Goal: Task Accomplishment & Management: Complete application form

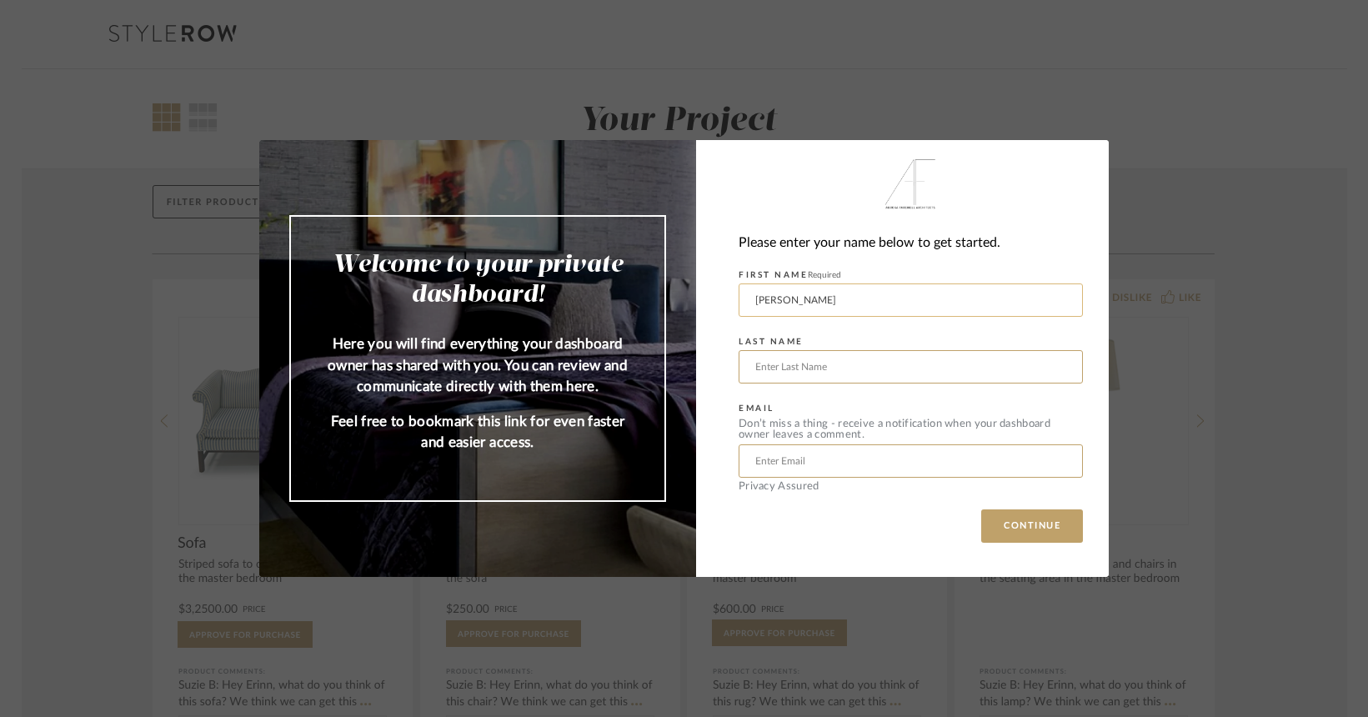
type input "Joshua"
type input "Macey"
type input "joshua.macey@yale.edu"
click at [1026, 526] on button "CONTINUE" at bounding box center [1032, 525] width 102 height 33
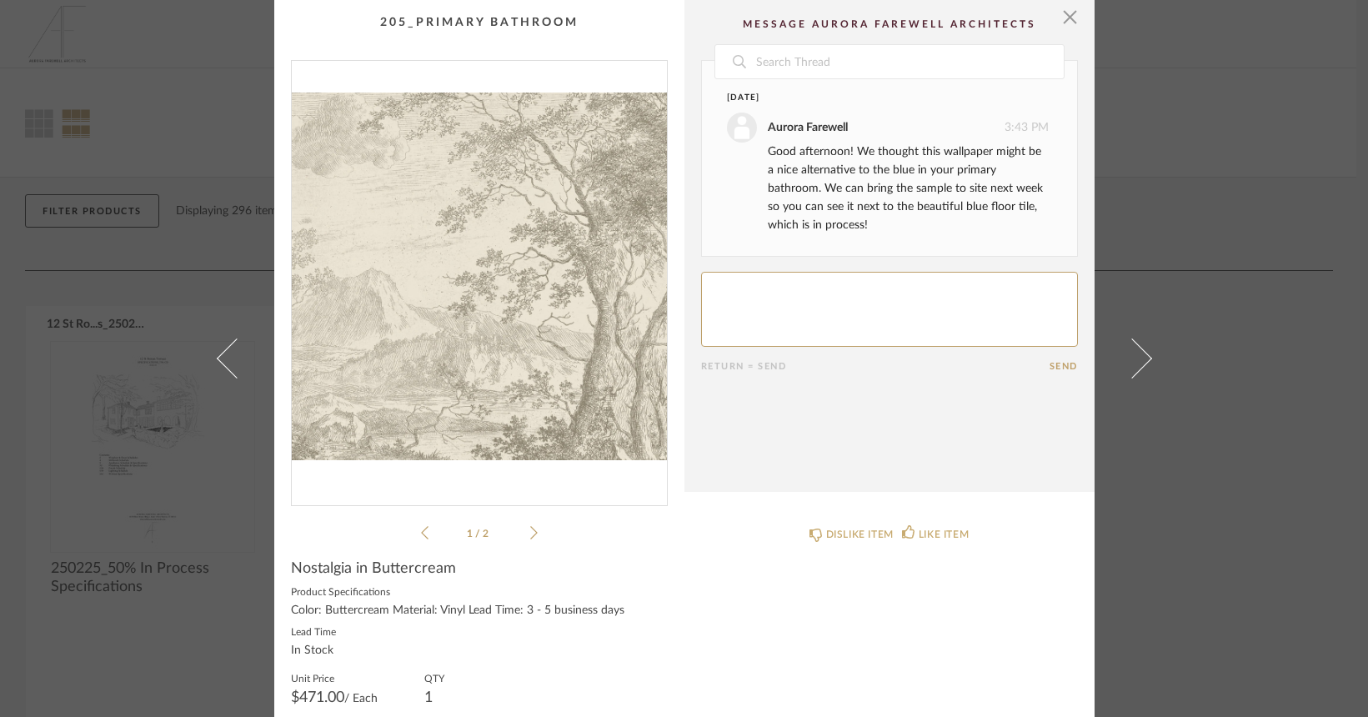
click at [530, 526] on icon at bounding box center [534, 532] width 8 height 15
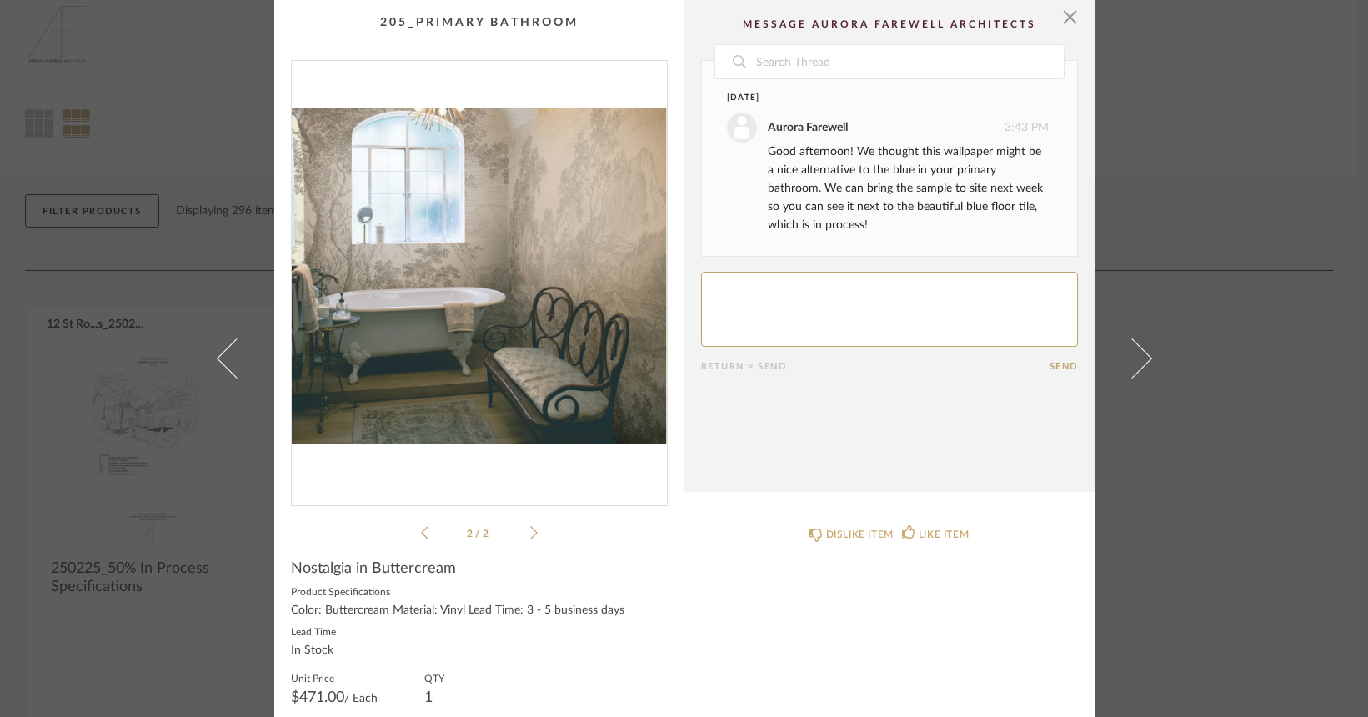
click at [421, 534] on icon at bounding box center [425, 532] width 8 height 15
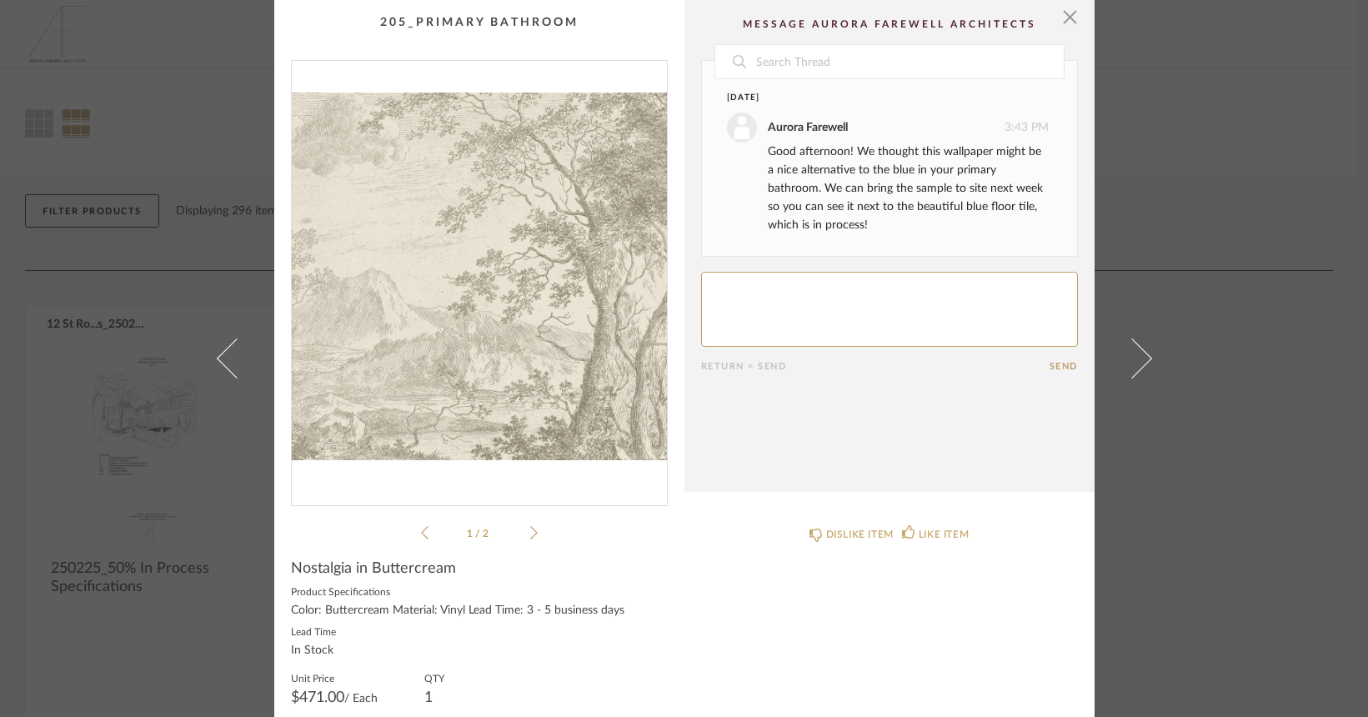
click at [435, 223] on img "0" at bounding box center [479, 276] width 375 height 431
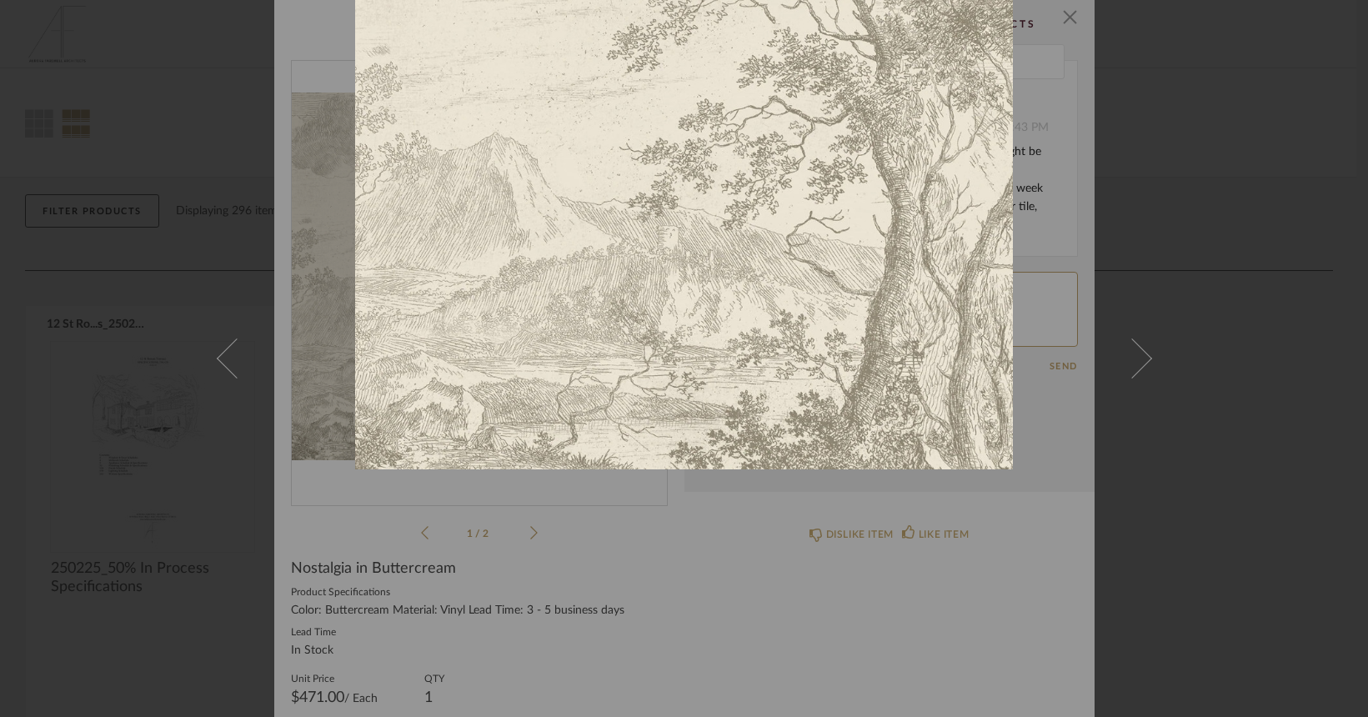
click at [1166, 84] on div at bounding box center [1039, 184] width 1368 height 717
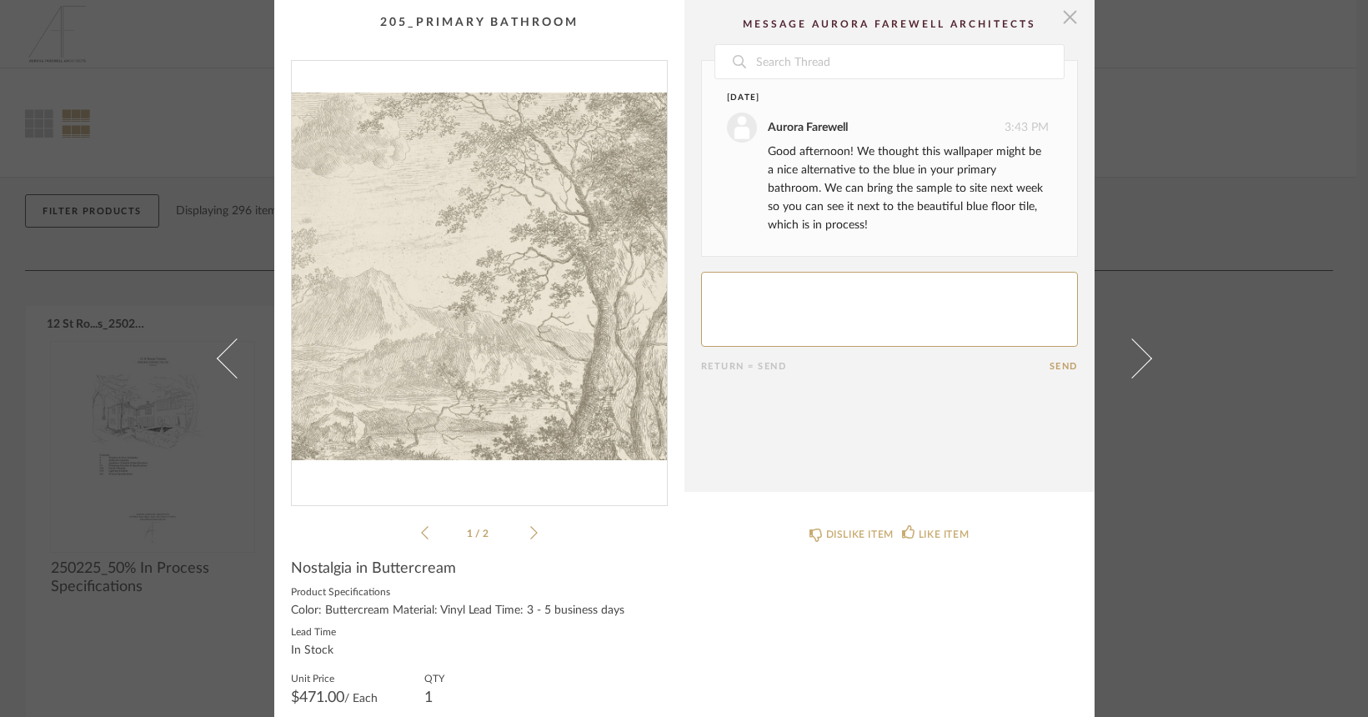
click at [1064, 13] on span "button" at bounding box center [1070, 16] width 33 height 33
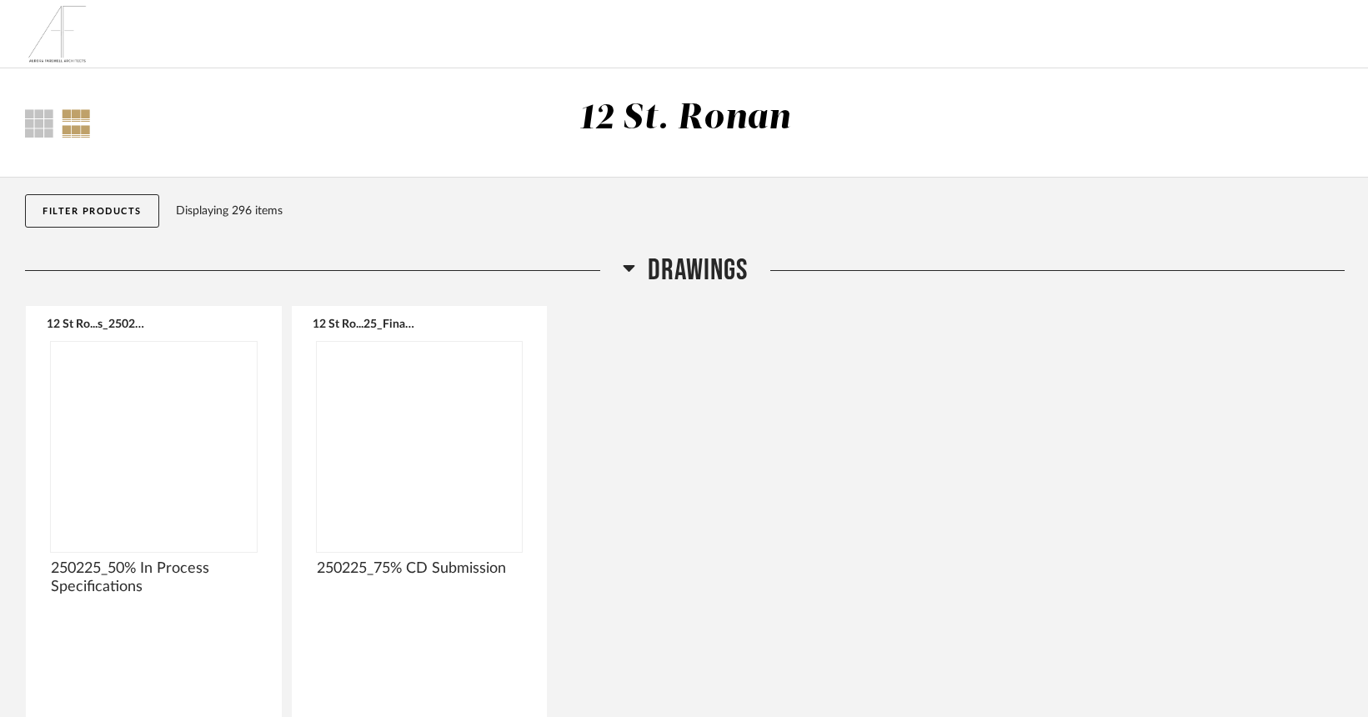
scroll to position [7708, 0]
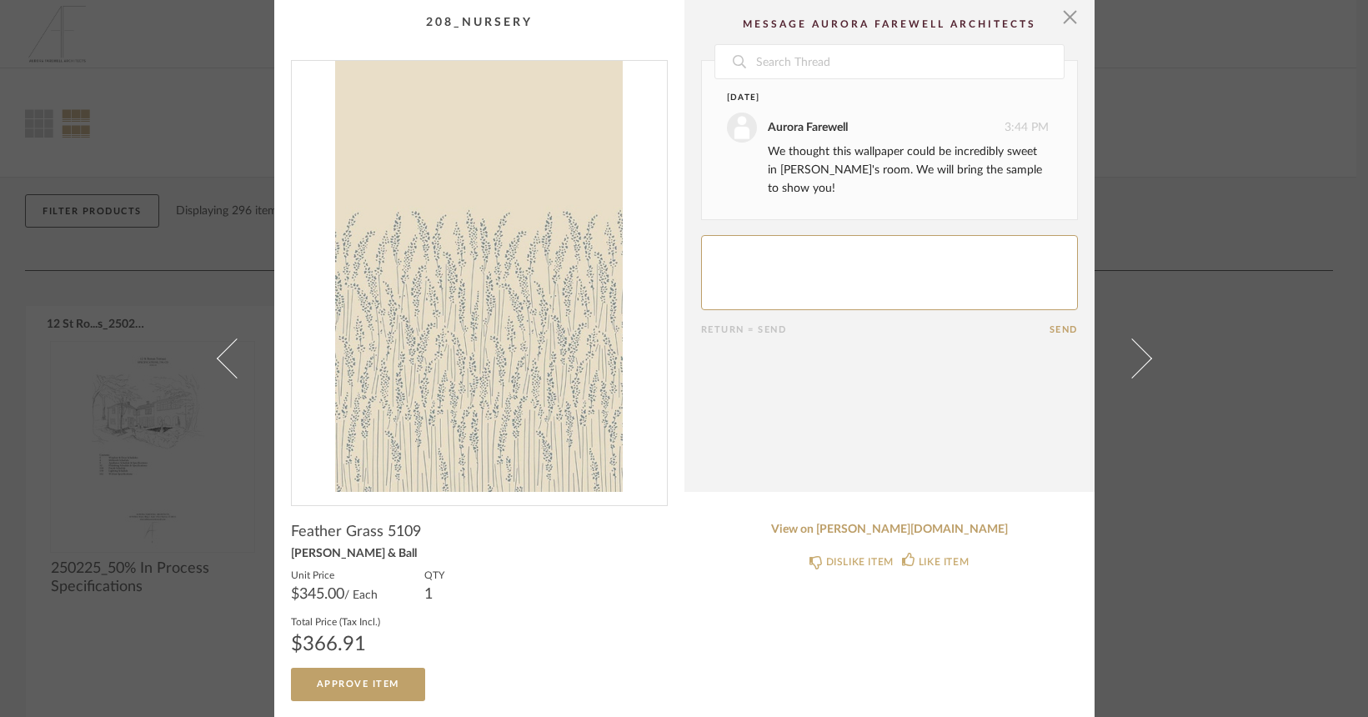
click at [1062, 18] on html "Thumbnail View Full View 12 St. Ronan Filter Items Category Tables (16) Storage…" at bounding box center [684, 358] width 1368 height 717
drag, startPoint x: 0, startPoint y: 0, endPoint x: 1067, endPoint y: 16, distance: 1067.0
click at [1067, 16] on html "Thumbnail View Full View 12 St. Ronan Filter Items Category Tables (16) Storage…" at bounding box center [684, 358] width 1368 height 717
click at [410, 196] on html "Thumbnail View Full View 12 St. Ronan Filter Items Category Tables (16) Storage…" at bounding box center [684, 358] width 1368 height 717
drag, startPoint x: 1067, startPoint y: 16, endPoint x: 436, endPoint y: 303, distance: 693.1
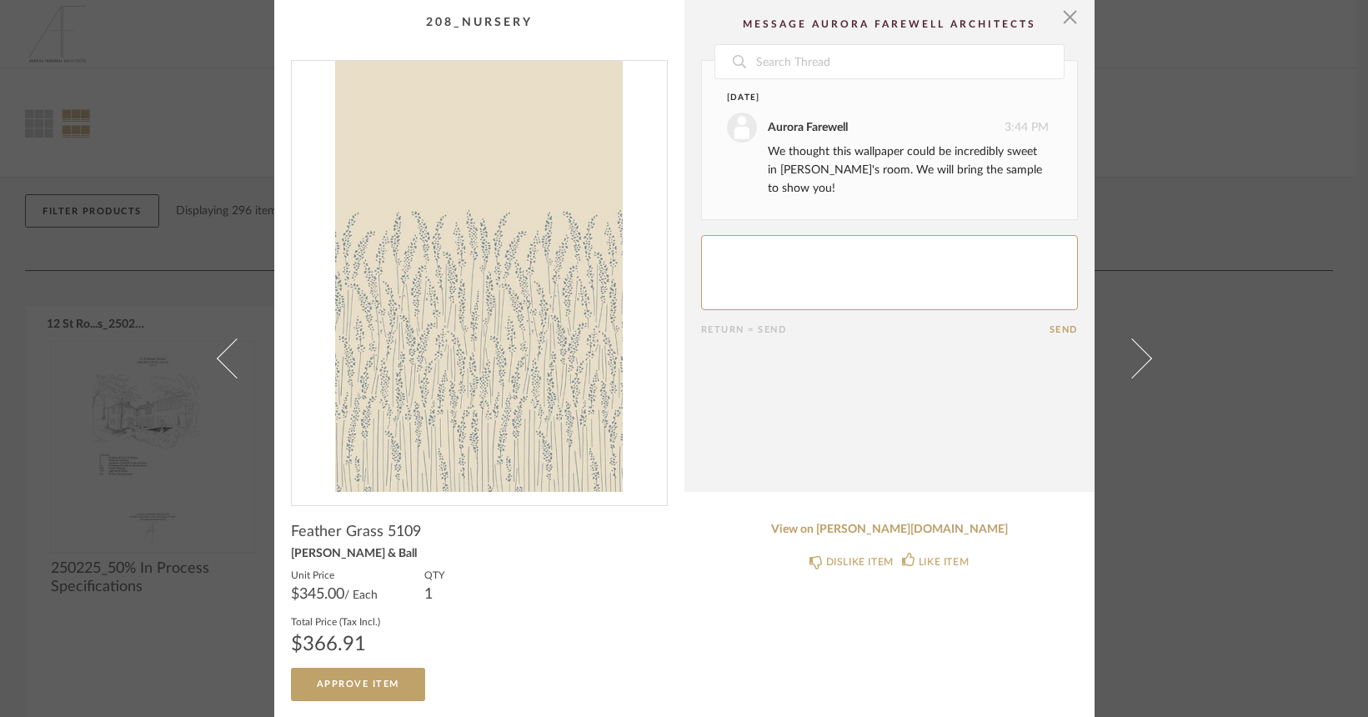
click at [436, 303] on html "Thumbnail View Full View 12 St. Ronan Filter Items Category Tables (16) Storage…" at bounding box center [684, 358] width 1368 height 717
drag, startPoint x: 436, startPoint y: 303, endPoint x: 447, endPoint y: 297, distance: 12.3
click at [447, 297] on html "Thumbnail View Full View 12 St. Ronan Filter Items Category Tables (16) Storage…" at bounding box center [684, 358] width 1368 height 717
drag, startPoint x: 447, startPoint y: 297, endPoint x: 438, endPoint y: 515, distance: 218.6
click at [438, 515] on html "Thumbnail View Full View 12 St. Ronan Filter Items Category Tables (16) Storage…" at bounding box center [684, 358] width 1368 height 717
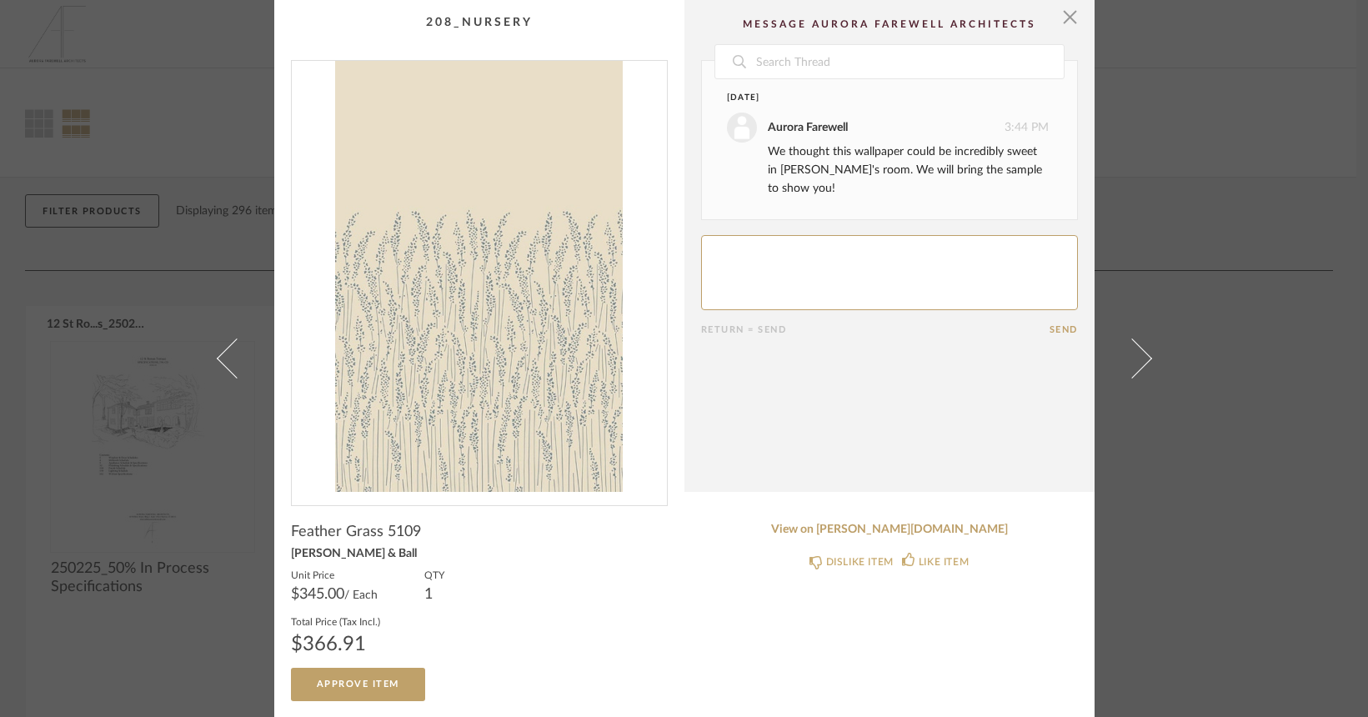
drag, startPoint x: 438, startPoint y: 515, endPoint x: 434, endPoint y: 448, distance: 67.6
click at [434, 448] on html "Thumbnail View Full View 12 St. Ronan Filter Items Category Tables (16) Storage…" at bounding box center [684, 358] width 1368 height 717
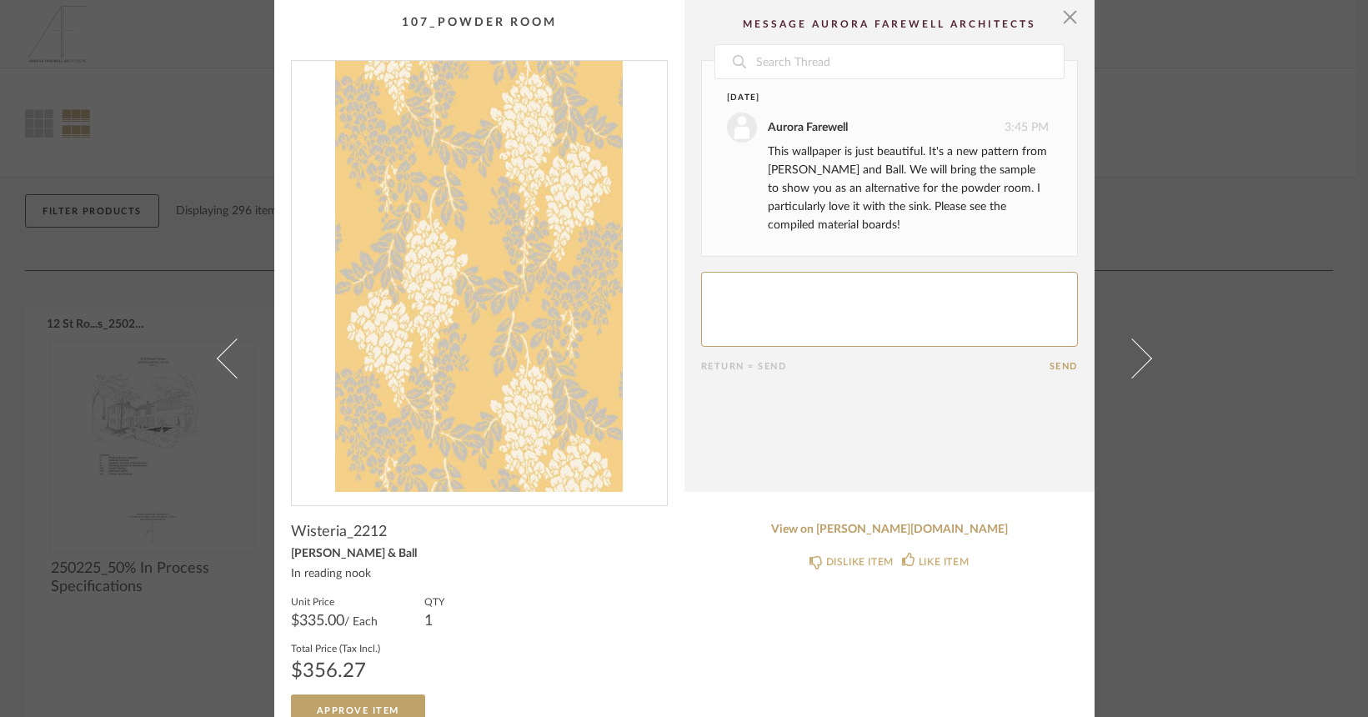
click at [1211, 72] on div "× Date [DATE] Aurora Farewell 3:45 PM This wallpaper is just beautiful. It's a …" at bounding box center [684, 358] width 1368 height 717
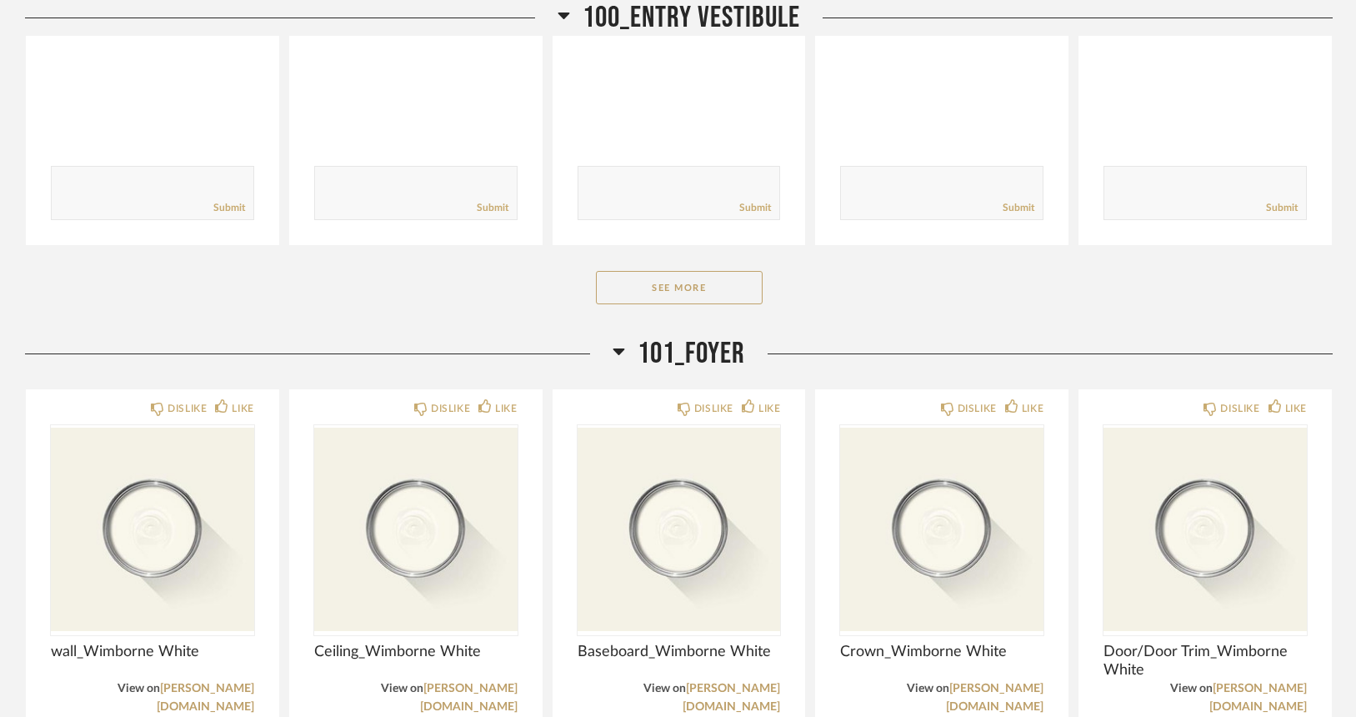
scroll to position [2452, 0]
